Goal: Task Accomplishment & Management: Manage account settings

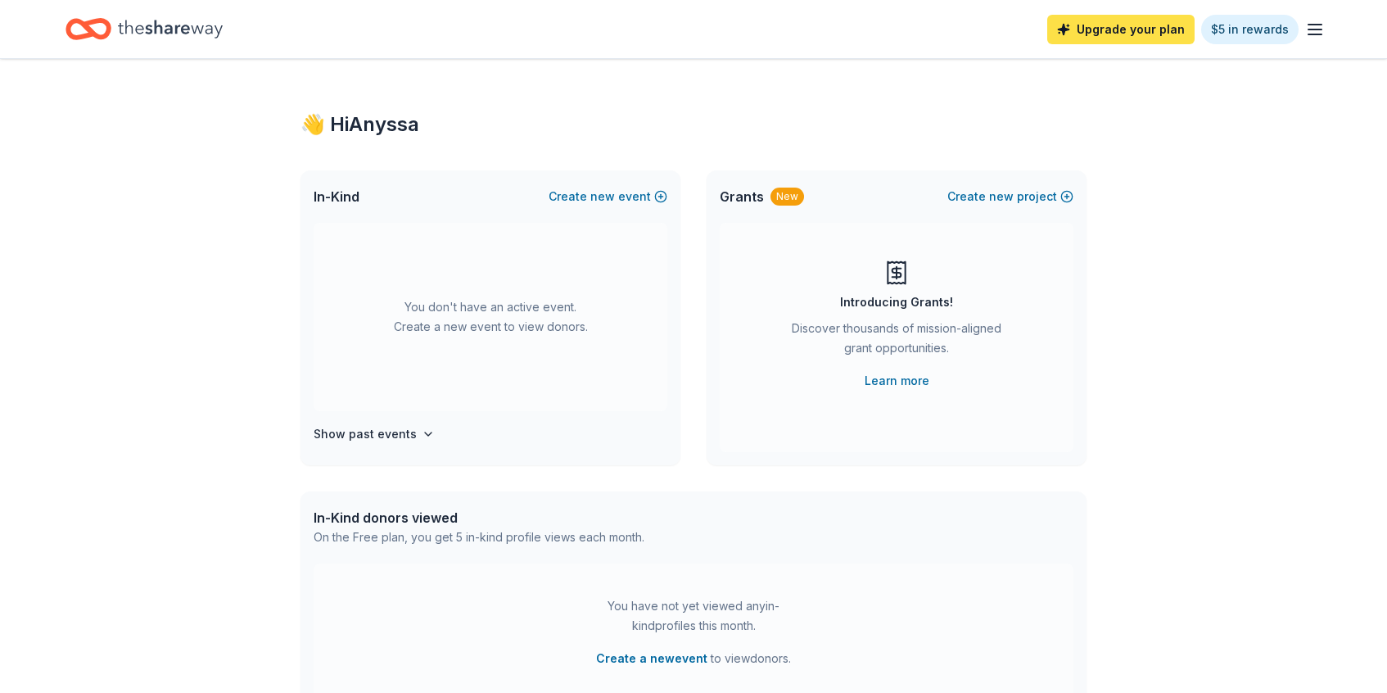
click at [1130, 28] on link "Upgrade your plan" at bounding box center [1120, 29] width 147 height 29
click at [1102, 36] on link "Upgrade your plan" at bounding box center [1120, 29] width 147 height 29
click at [520, 326] on div "You don't have an active event. Create a new event to view donors." at bounding box center [491, 317] width 354 height 188
click at [1141, 25] on link "Upgrade your plan" at bounding box center [1120, 29] width 147 height 29
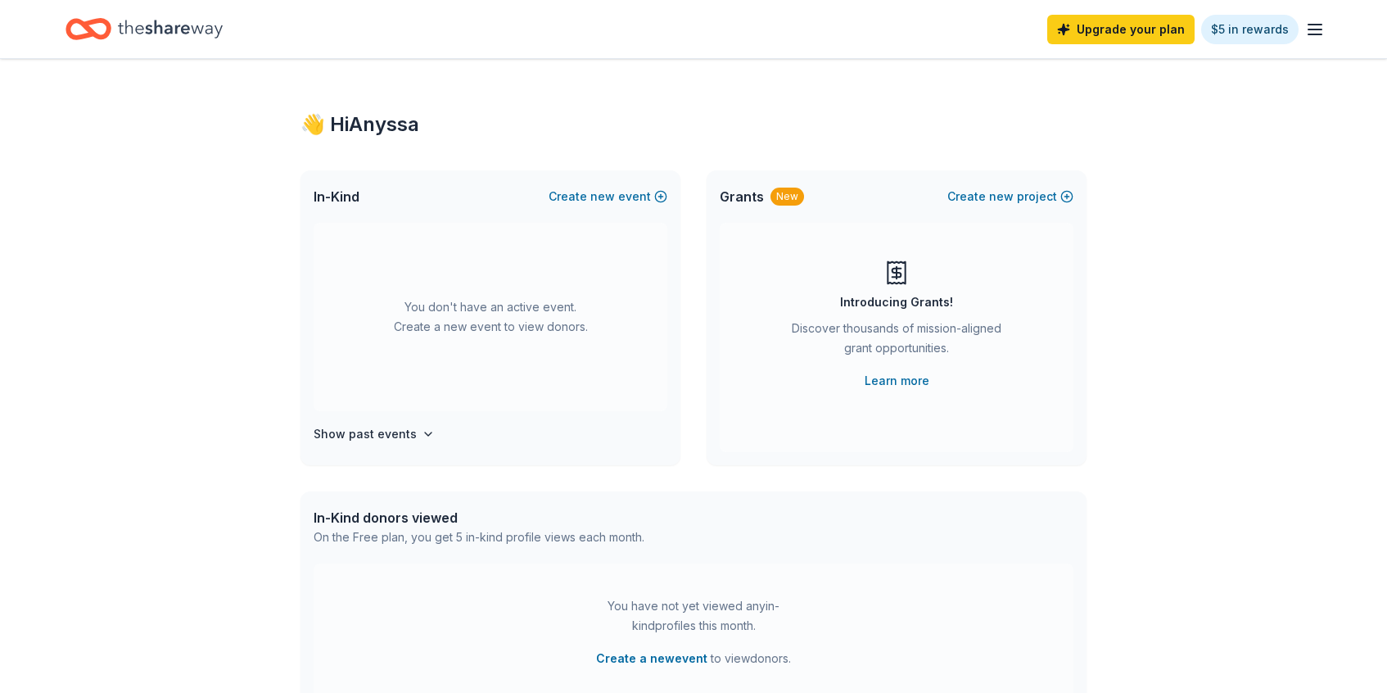
click at [1317, 36] on icon "button" at bounding box center [1315, 30] width 20 height 20
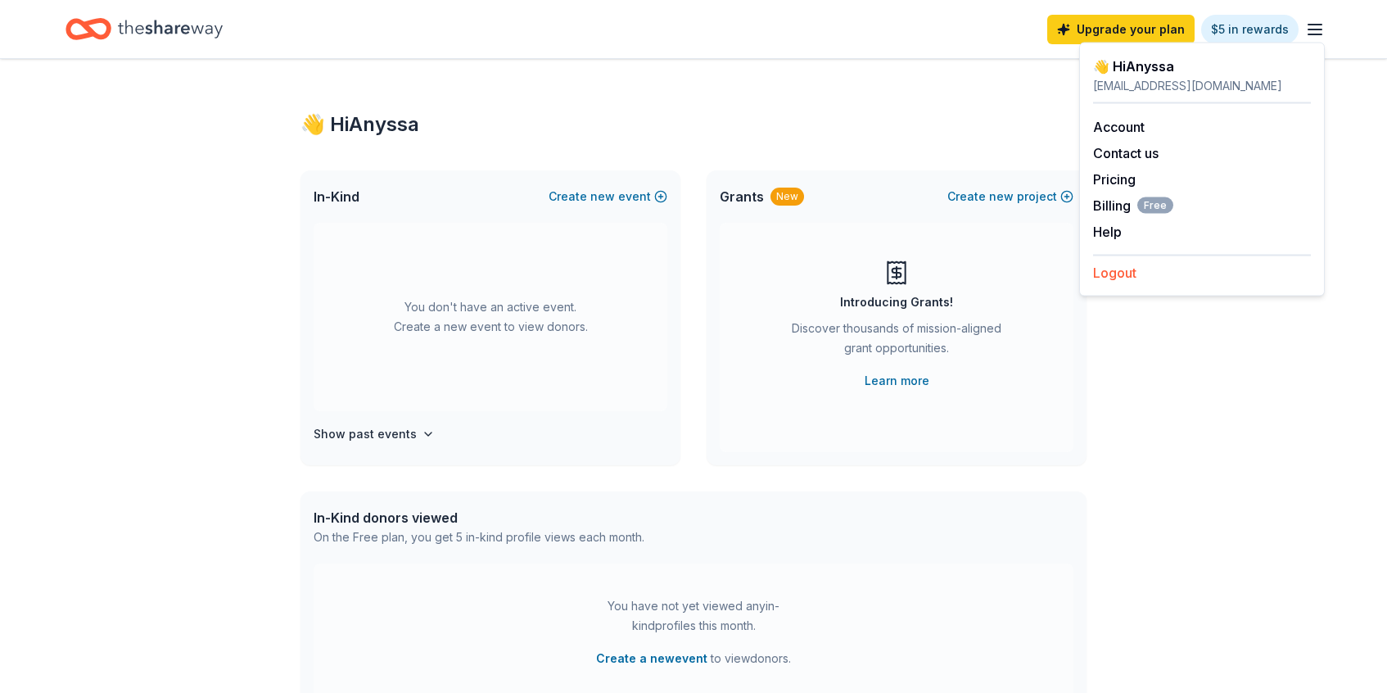
click at [1112, 276] on button "Logout" at bounding box center [1114, 273] width 43 height 20
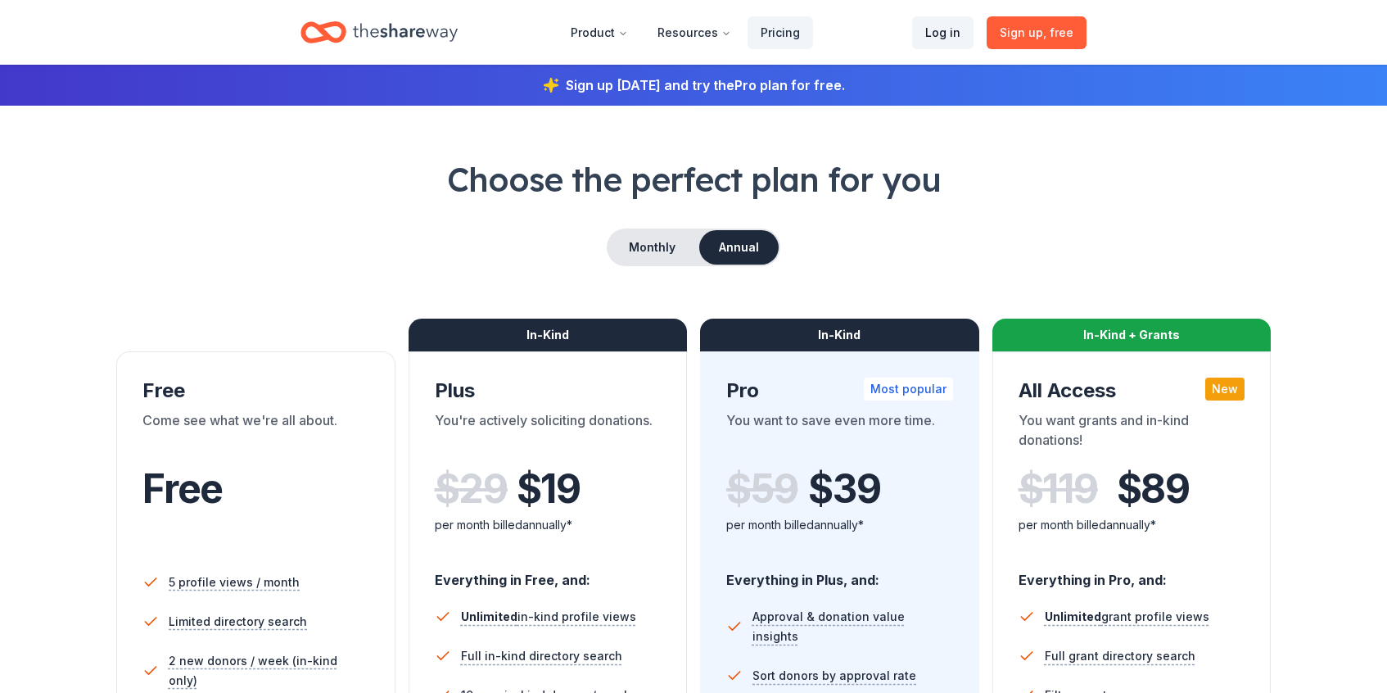
click at [942, 31] on link "Log in" at bounding box center [942, 32] width 61 height 33
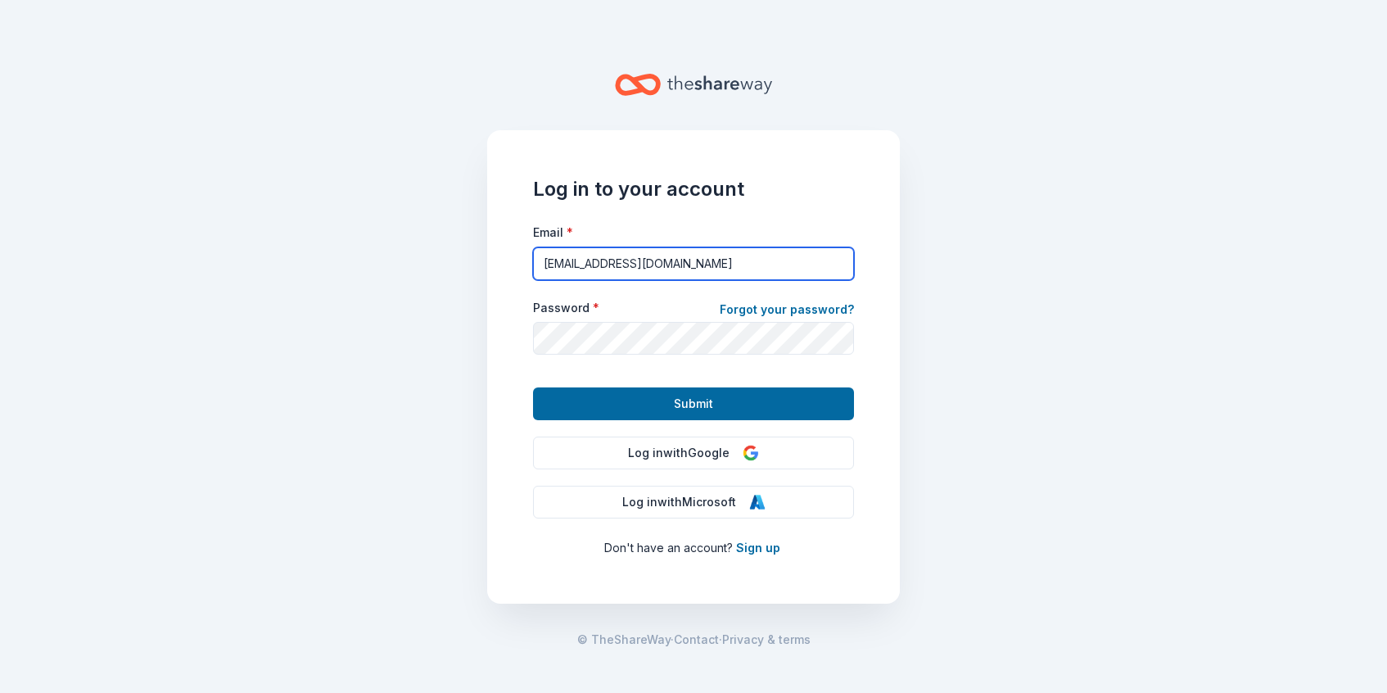
click at [657, 273] on input "[EMAIL_ADDRESS][DOMAIN_NAME]" at bounding box center [693, 263] width 321 height 33
type input "[EMAIL_ADDRESS][DOMAIN_NAME]"
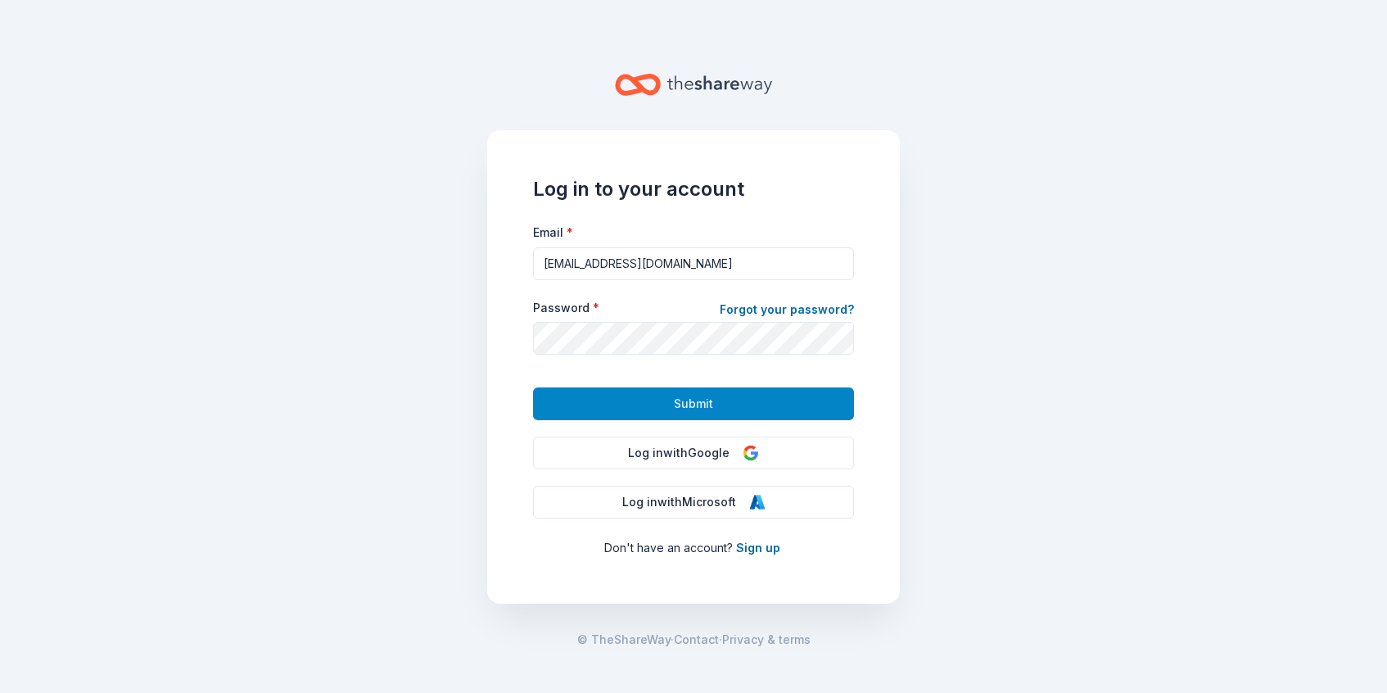
click at [680, 400] on span "Submit" at bounding box center [693, 404] width 39 height 20
